Goal: Task Accomplishment & Management: Manage account settings

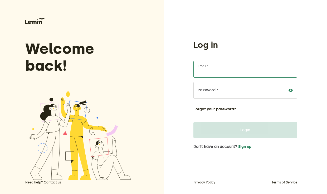
type input "[EMAIL_ADDRESS][DOMAIN_NAME]"
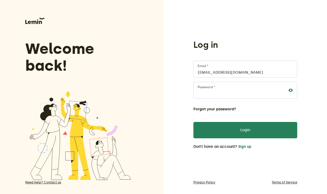
click at [290, 91] on icon at bounding box center [291, 90] width 4 height 4
click at [307, 110] on div "Log in [EMAIL_ADDRESS][DOMAIN_NAME] Email * Password * Forgot your password? Lo…" at bounding box center [246, 100] width 164 height 201
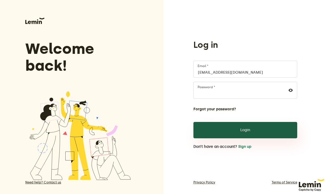
click at [232, 132] on button "Login" at bounding box center [245, 130] width 104 height 16
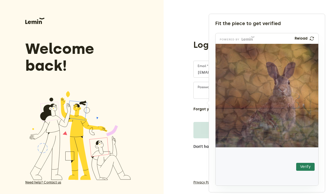
drag, startPoint x: 234, startPoint y: 168, endPoint x: 302, endPoint y: 137, distance: 74.4
click at [287, 102] on img at bounding box center [258, 130] width 181 height 103
click at [306, 166] on button "Verify" at bounding box center [305, 167] width 18 height 8
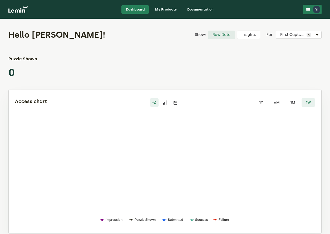
scroll to position [8, 0]
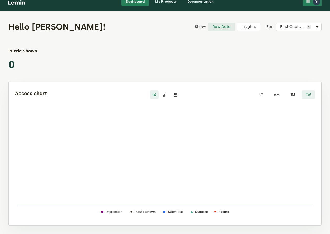
click at [213, 51] on div "Puzzle Shown 0" at bounding box center [164, 59] width 313 height 23
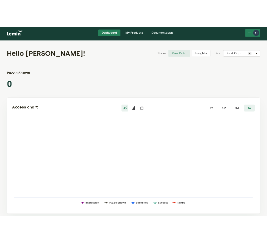
scroll to position [0, 0]
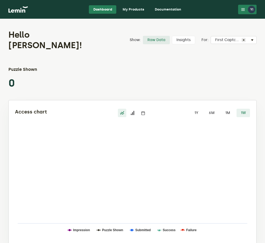
click at [206, 26] on div "Hello [PERSON_NAME]! Show: Raw Data Insights For: Select Captcha First Captcha …" at bounding box center [132, 136] width 265 height 234
click at [255, 9] on div "YI" at bounding box center [251, 9] width 7 height 7
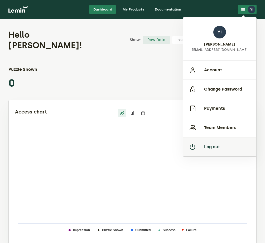
click at [216, 152] on button "Log out" at bounding box center [219, 146] width 73 height 19
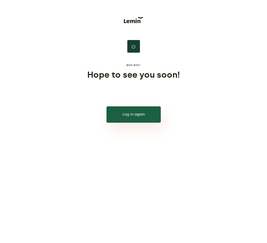
drag, startPoint x: 135, startPoint y: 116, endPoint x: 158, endPoint y: 116, distance: 22.9
click at [135, 116] on button "Log in again" at bounding box center [133, 114] width 54 height 16
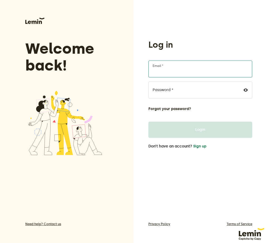
type input "[EMAIL_ADDRESS][DOMAIN_NAME]"
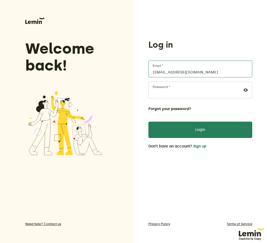
drag, startPoint x: 194, startPoint y: 72, endPoint x: 208, endPoint y: 72, distance: 13.4
click at [195, 72] on input "[EMAIL_ADDRESS][DOMAIN_NAME]" at bounding box center [200, 69] width 104 height 17
click at [246, 89] on icon at bounding box center [246, 90] width 4 height 4
click at [246, 90] on icon at bounding box center [246, 90] width 4 height 4
